Goal: Transaction & Acquisition: Subscribe to service/newsletter

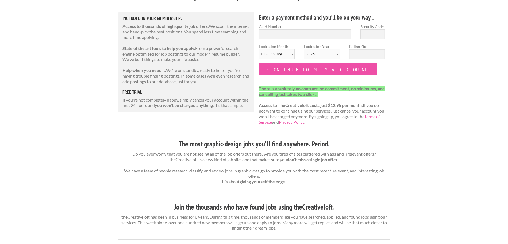
scroll to position [60, 0]
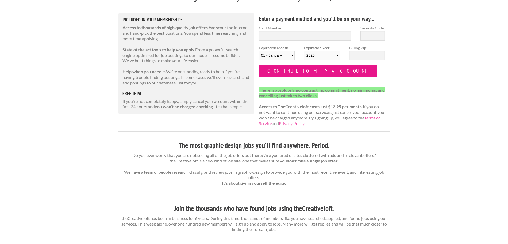
click at [273, 73] on input "Continue to my account" at bounding box center [318, 71] width 119 height 12
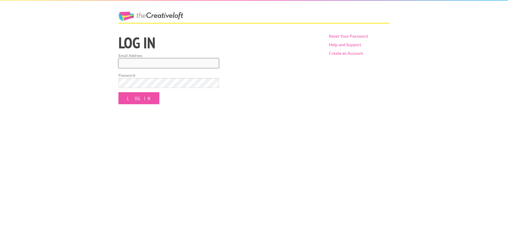
type input "lelaniebetts@gmail.com"
click at [133, 98] on input "Log In" at bounding box center [138, 98] width 41 height 12
